Goal: Information Seeking & Learning: Compare options

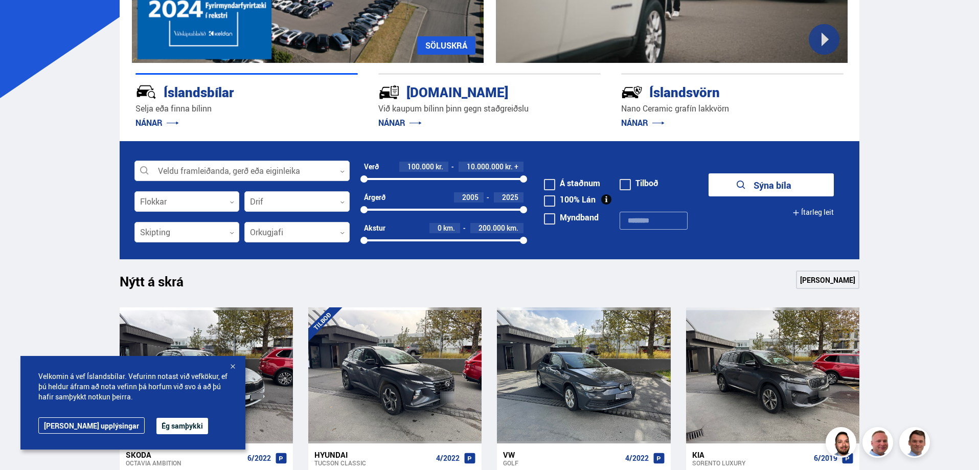
click at [552, 200] on span at bounding box center [549, 200] width 11 height 11
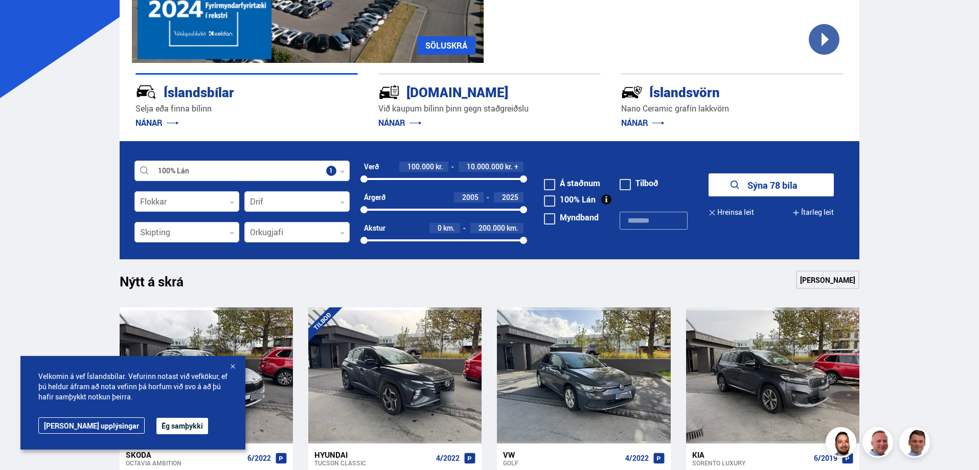
click at [749, 186] on button "Sýna 78 bíla" at bounding box center [770, 184] width 125 height 23
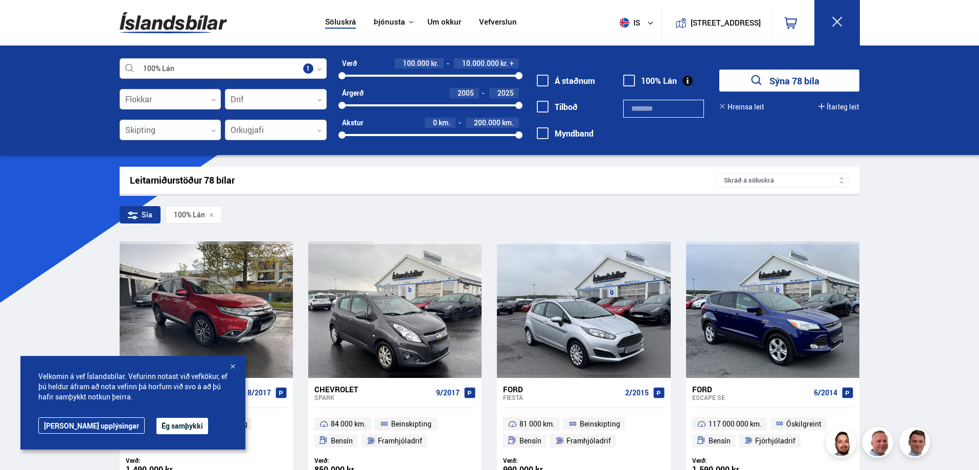
click at [169, 422] on button "Ég samþykki" at bounding box center [182, 426] width 52 height 16
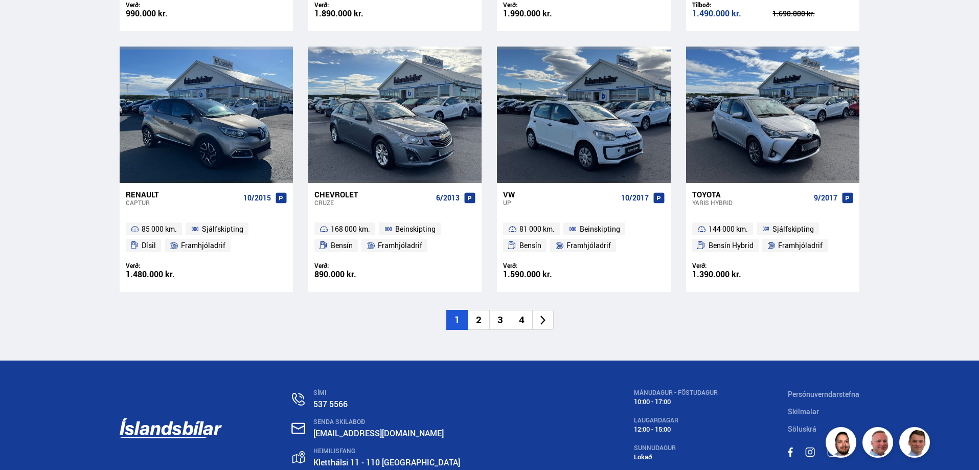
scroll to position [1566, 0]
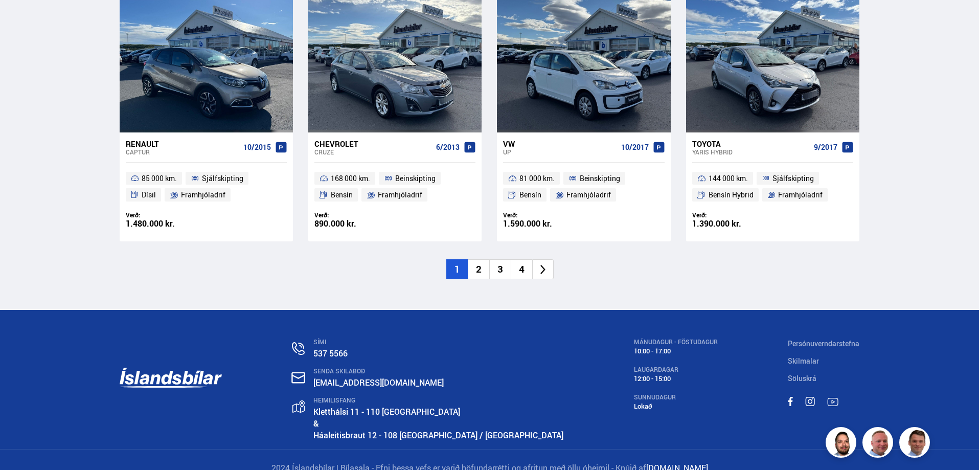
click at [542, 264] on icon at bounding box center [543, 270] width 12 height 12
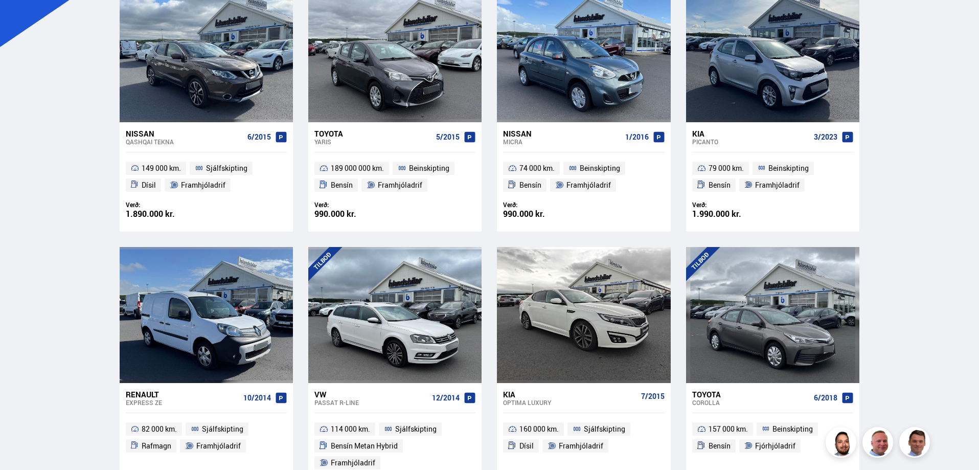
scroll to position [307, 0]
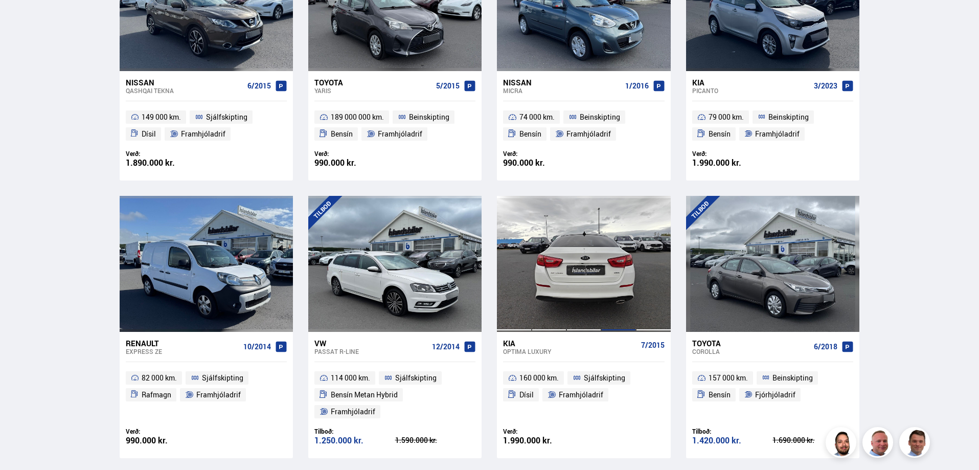
click at [623, 283] on div at bounding box center [618, 264] width 35 height 136
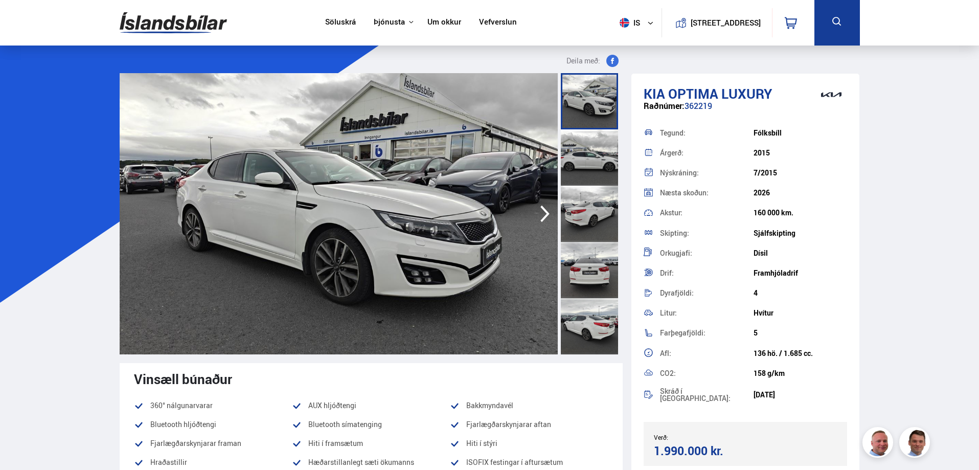
click at [598, 171] on div at bounding box center [589, 157] width 57 height 56
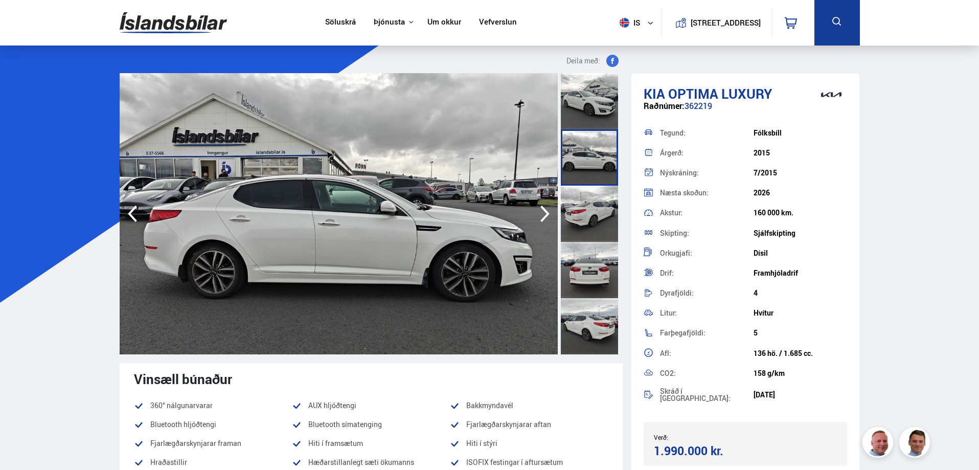
click at [542, 213] on icon "button" at bounding box center [545, 213] width 20 height 25
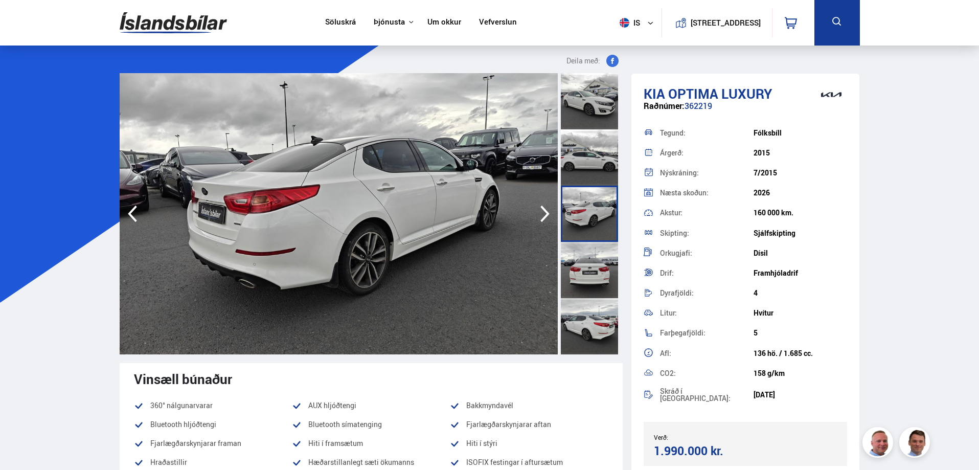
click at [542, 213] on icon "button" at bounding box center [545, 213] width 20 height 25
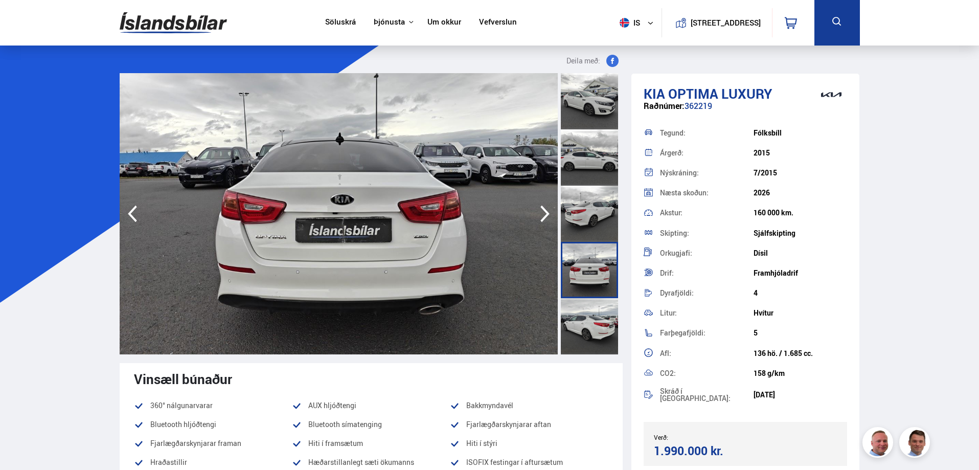
click at [542, 213] on icon "button" at bounding box center [545, 213] width 20 height 25
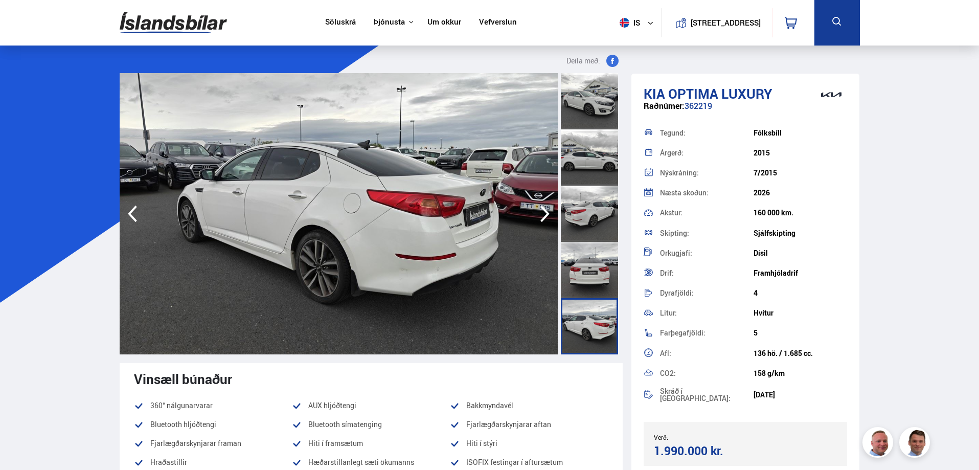
click at [542, 213] on icon "button" at bounding box center [545, 213] width 20 height 25
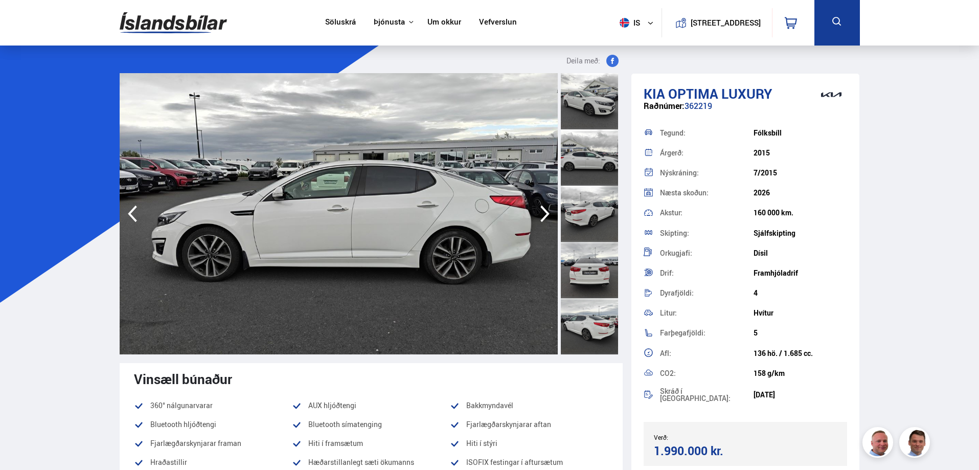
click at [542, 213] on icon "button" at bounding box center [545, 213] width 20 height 25
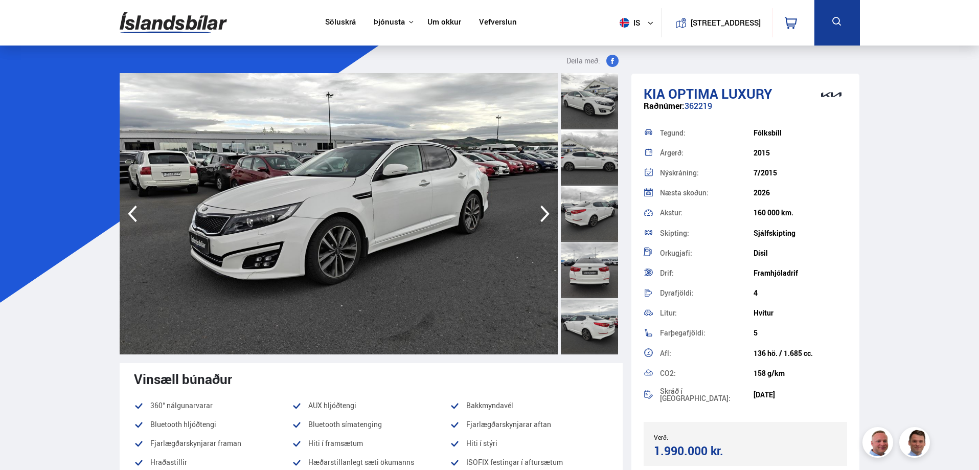
click at [542, 213] on icon "button" at bounding box center [545, 213] width 20 height 25
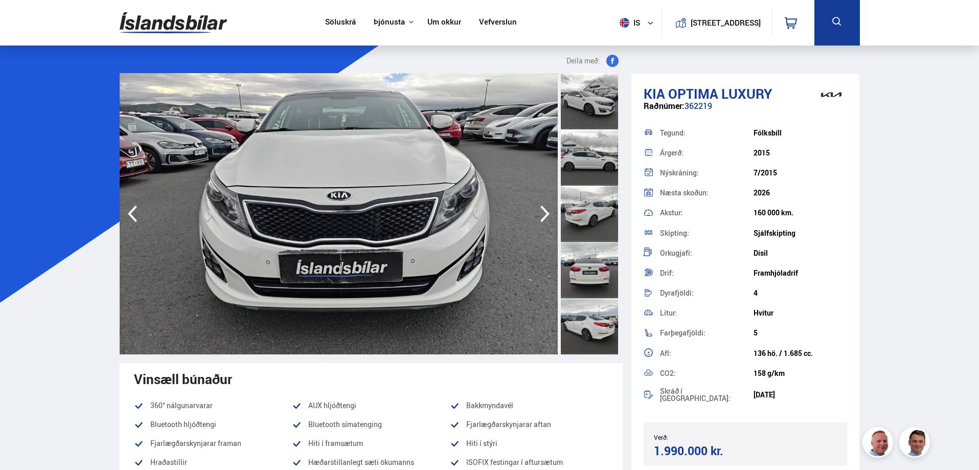
click at [542, 213] on icon "button" at bounding box center [545, 213] width 20 height 25
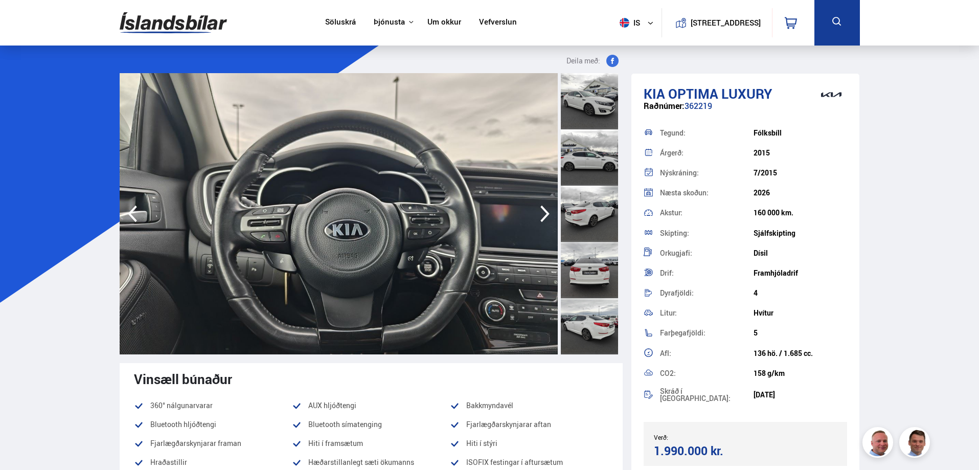
click at [542, 213] on icon "button" at bounding box center [545, 213] width 20 height 25
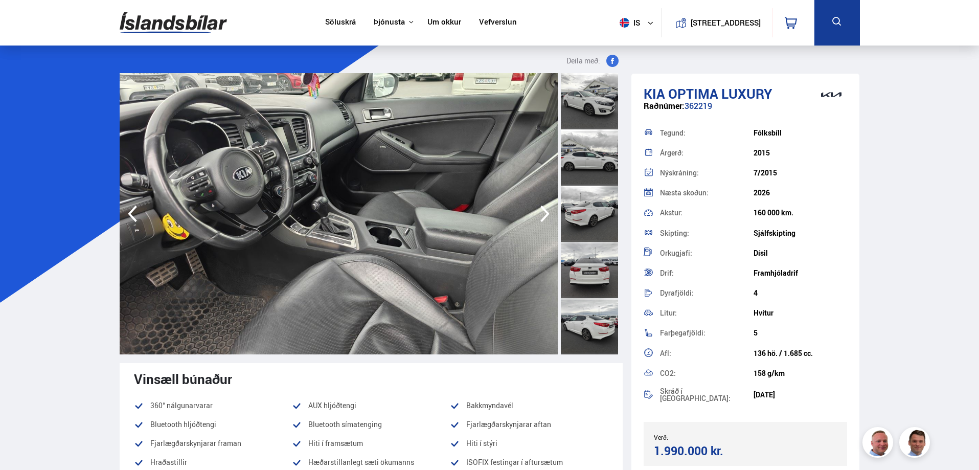
click at [542, 212] on icon "button" at bounding box center [545, 213] width 20 height 25
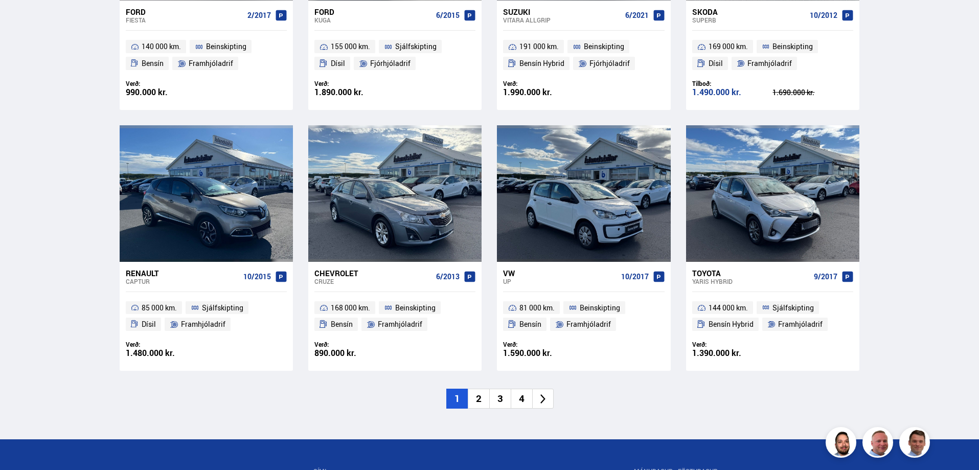
scroll to position [1439, 0]
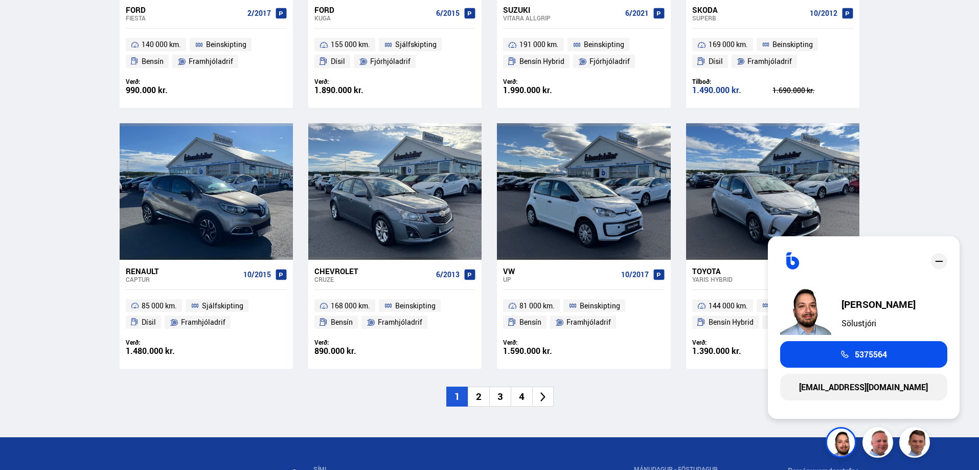
click at [480, 386] on li "2" at bounding box center [478, 396] width 21 height 20
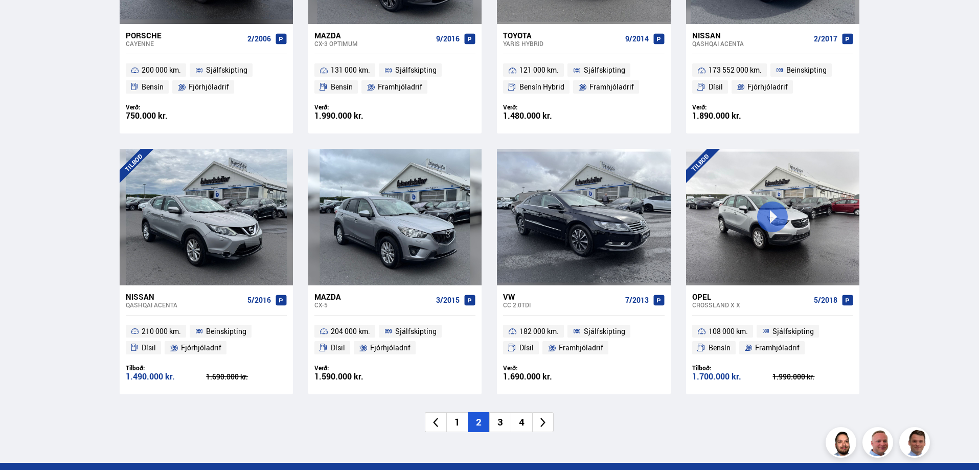
scroll to position [1431, 0]
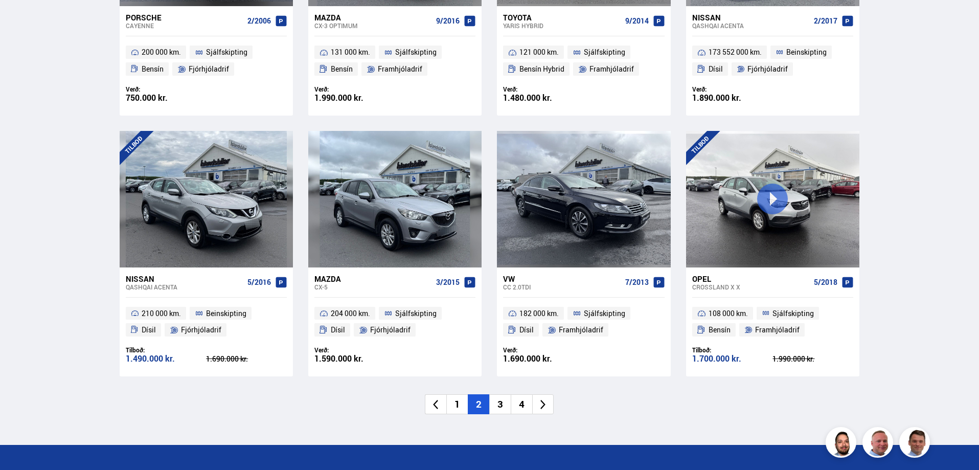
click at [545, 399] on icon at bounding box center [543, 405] width 12 height 12
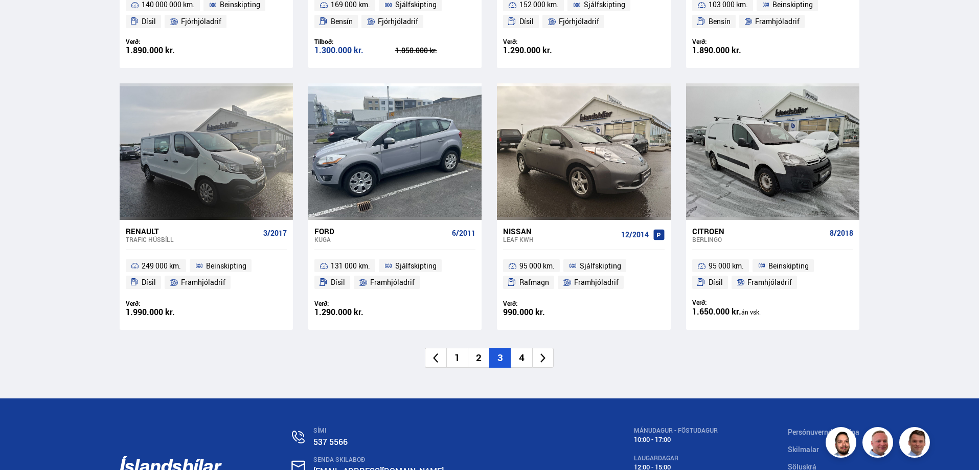
scroll to position [1482, 0]
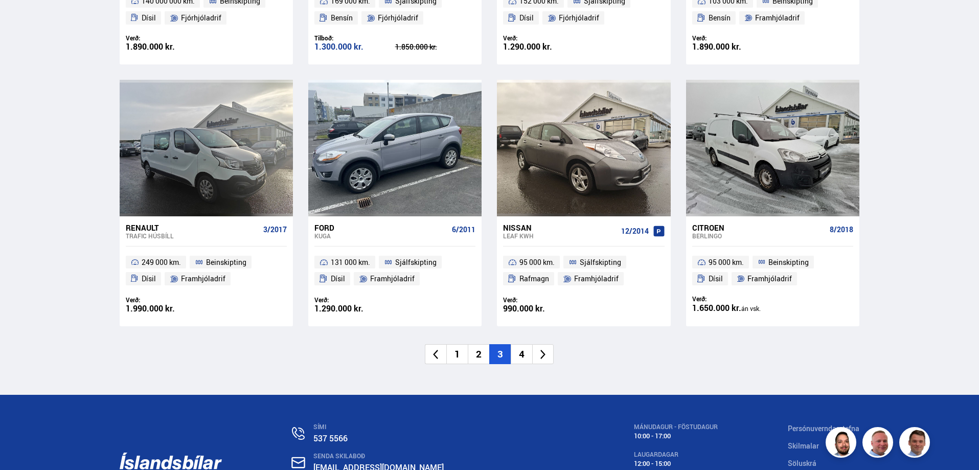
click at [546, 349] on icon at bounding box center [543, 355] width 12 height 12
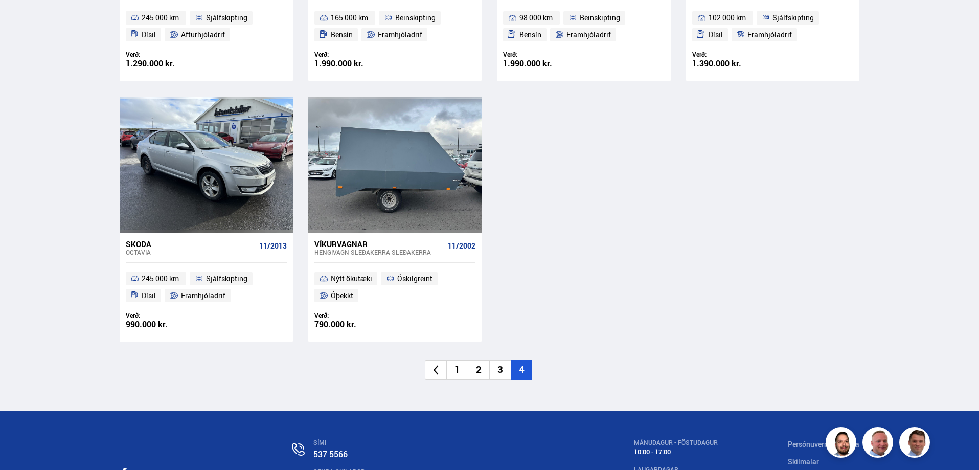
scroll to position [409, 0]
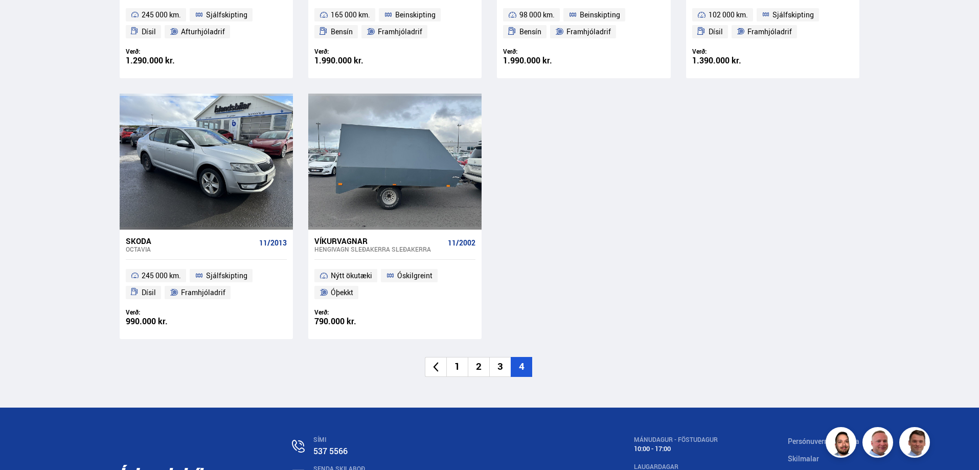
click at [461, 364] on li "1" at bounding box center [456, 367] width 21 height 20
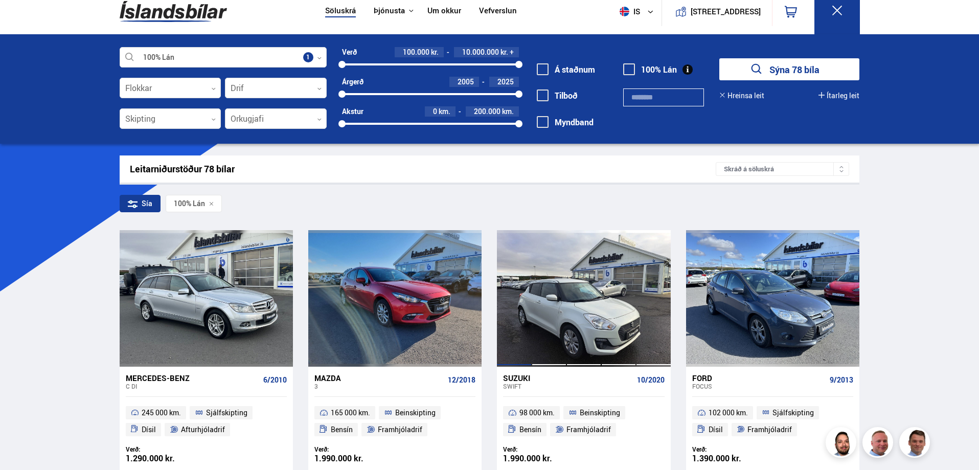
scroll to position [0, 0]
